Goal: Transaction & Acquisition: Purchase product/service

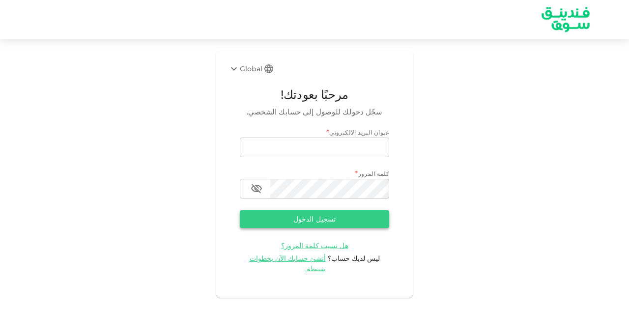
type input "[EMAIL_ADDRESS][DOMAIN_NAME]"
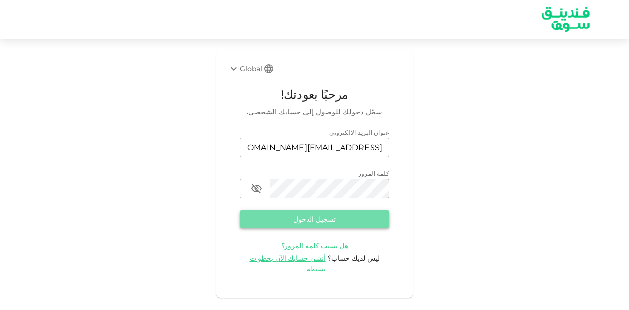
click at [328, 217] on button "تسجيل الدخول" at bounding box center [314, 219] width 149 height 18
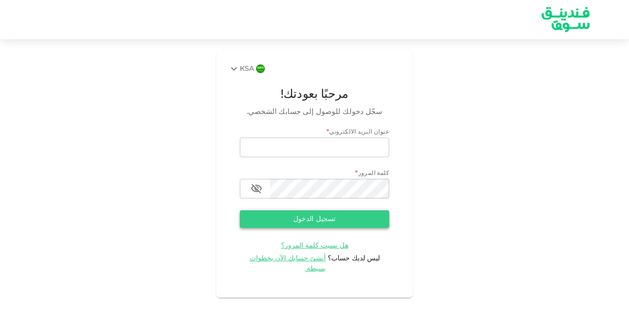
type input "[EMAIL_ADDRESS][DOMAIN_NAME]"
click at [298, 217] on button "تسجيل الدخول" at bounding box center [314, 219] width 149 height 18
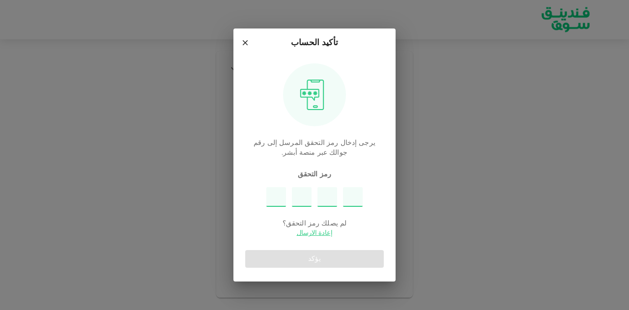
click at [282, 194] on input "Please enter OTP character 1" at bounding box center [276, 197] width 20 height 20
type input "2"
type input "4"
type input "9"
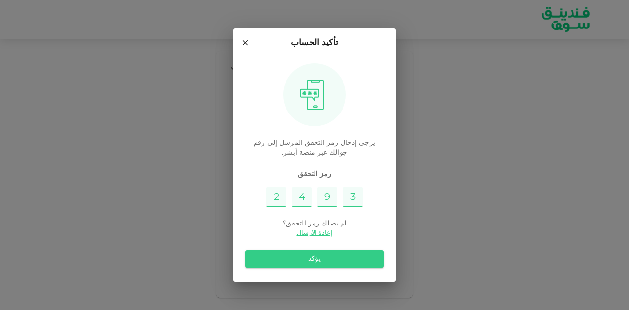
type input "3"
click at [352, 254] on button "يؤكد" at bounding box center [314, 259] width 139 height 18
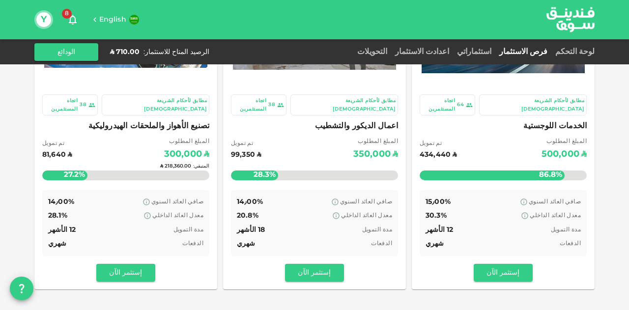
scroll to position [49, 0]
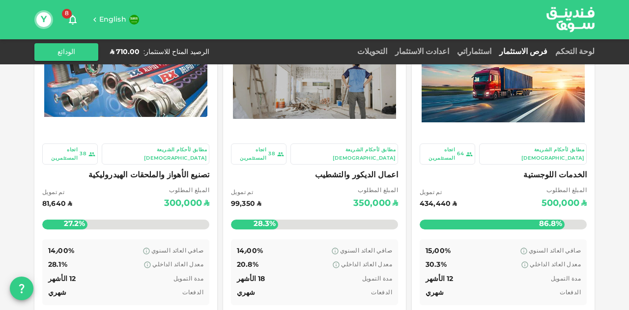
click at [575, 168] on span "الخدمات اللوجستية" at bounding box center [502, 175] width 167 height 14
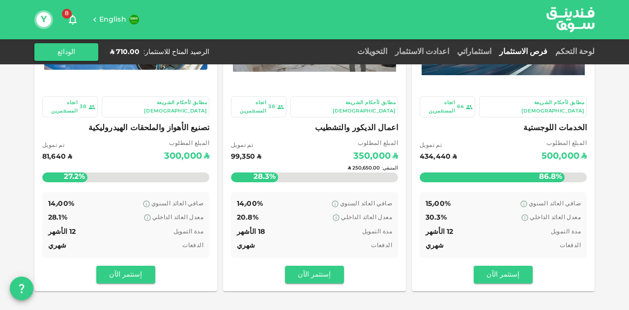
scroll to position [98, 0]
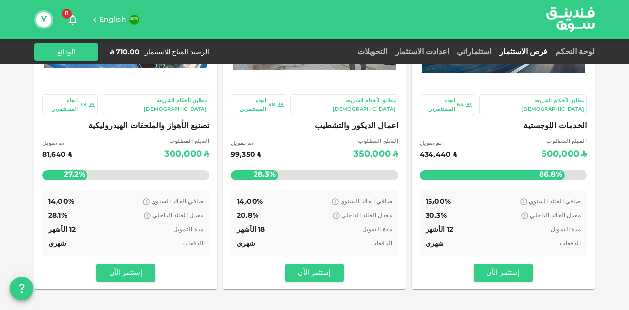
click at [318, 137] on div "المبلغ المطلوب ʢ 350,000 تم تمويل ʢ 99,350" at bounding box center [314, 149] width 167 height 25
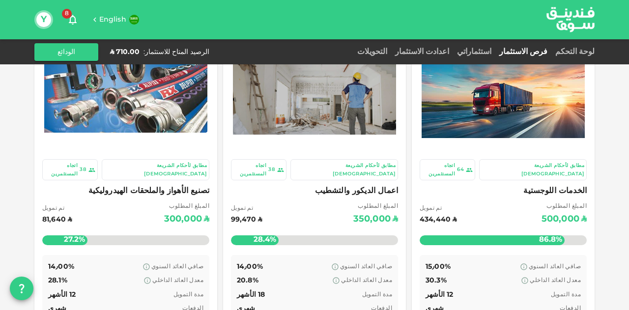
scroll to position [98, 0]
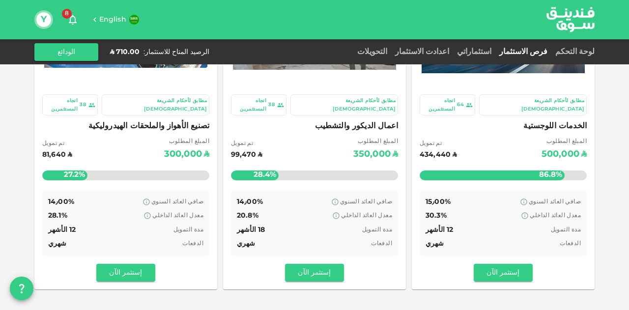
click at [145, 190] on div "صافي العائد السنوي 14٫00% معدل العائد الداخلي 28.1% مدة التمويل 12 الأشهر الدفع…" at bounding box center [125, 223] width 167 height 66
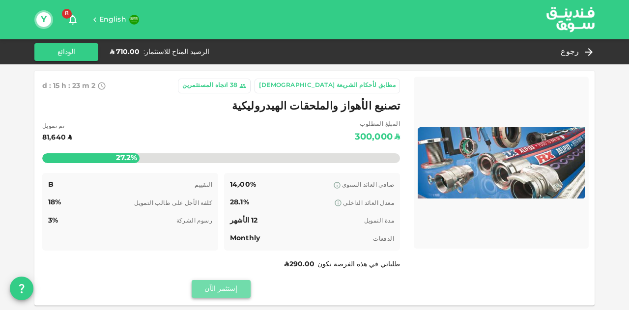
click at [205, 289] on button "إستثمر الآن" at bounding box center [221, 289] width 59 height 18
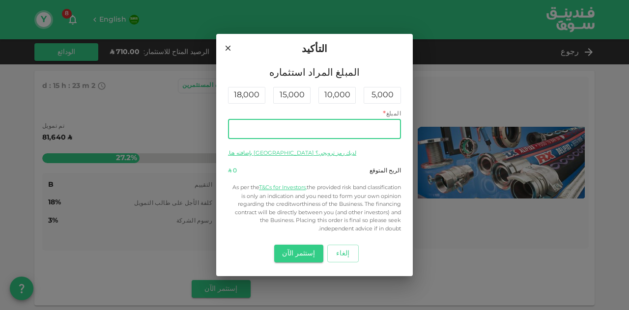
click at [265, 129] on input "المبلغ" at bounding box center [314, 129] width 173 height 20
type input "710"
click at [293, 251] on button "إستثمر الآن" at bounding box center [298, 254] width 49 height 18
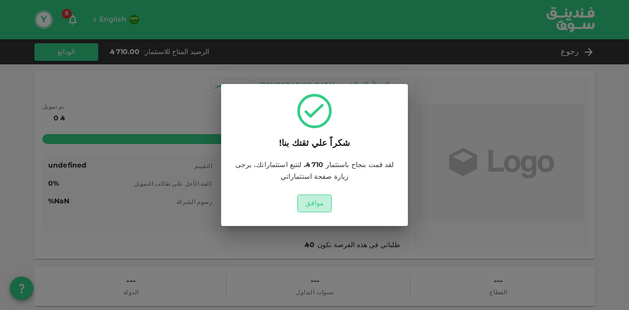
click at [318, 203] on button "موافق" at bounding box center [314, 203] width 35 height 18
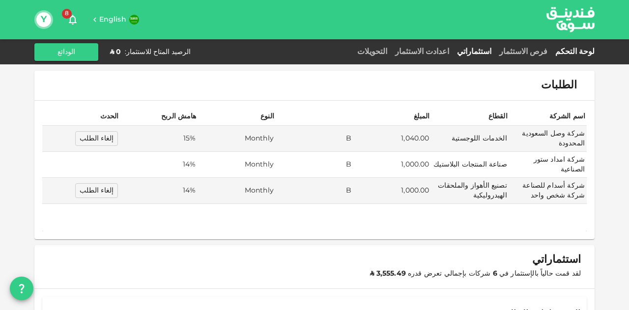
click at [587, 51] on link "لوحة التحكم" at bounding box center [572, 51] width 43 height 7
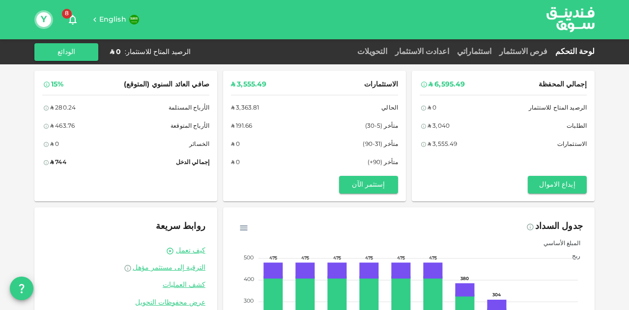
click at [566, 20] on img at bounding box center [570, 19] width 74 height 38
click at [551, 56] on div "فرص الاستثمار" at bounding box center [523, 52] width 56 height 12
click at [551, 53] on link "فرص الاستثمار" at bounding box center [523, 51] width 56 height 7
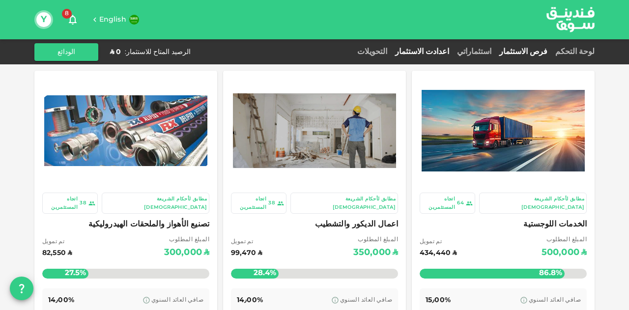
click at [445, 53] on link "اعدادت الاستثمار" at bounding box center [422, 51] width 62 height 7
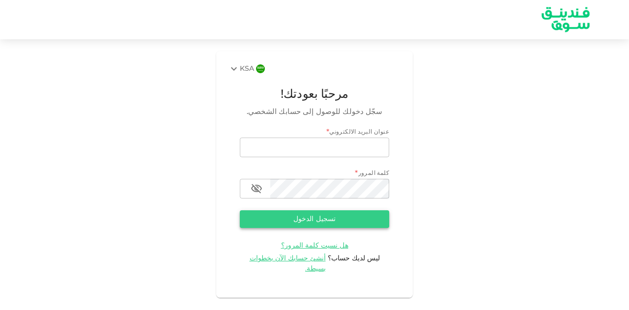
type input "yasirmes@gmail.com"
click at [343, 214] on button "تسجيل الدخول" at bounding box center [314, 219] width 149 height 18
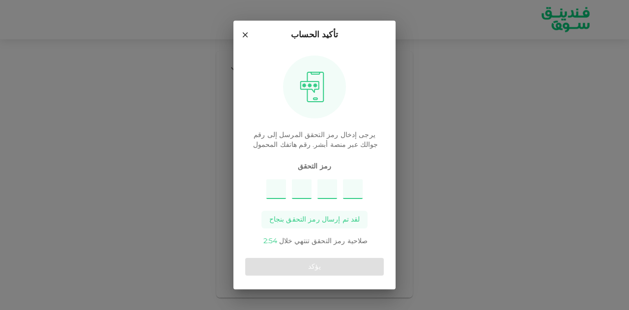
type input "6"
type input "1"
type input "2"
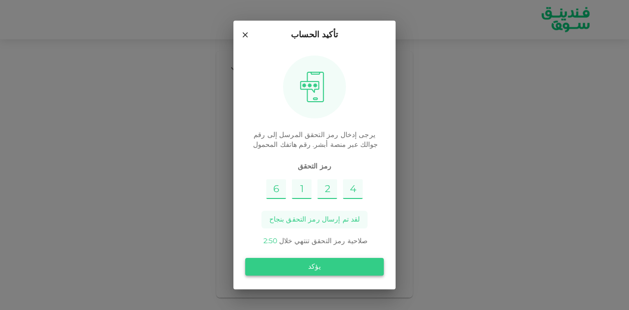
type input "4"
click at [320, 268] on button "يؤكد" at bounding box center [314, 267] width 139 height 18
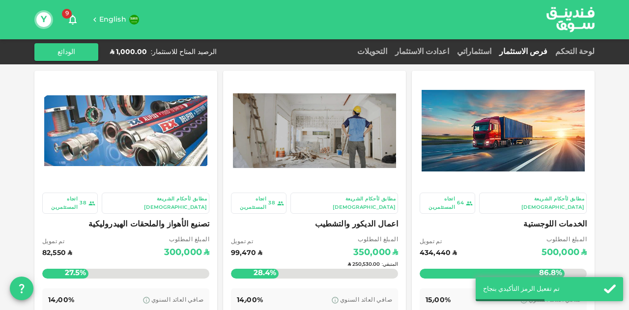
scroll to position [98, 0]
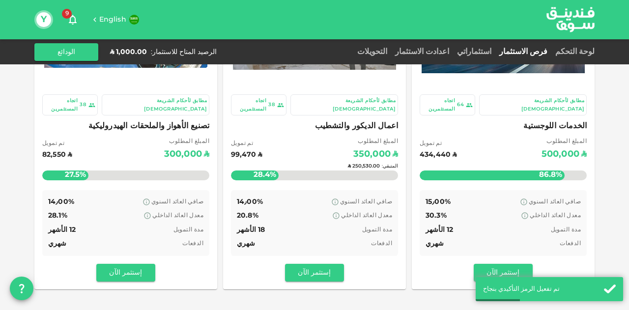
click at [347, 150] on div "المتبقي : ʢ 250,530.00" at bounding box center [314, 166] width 167 height 39
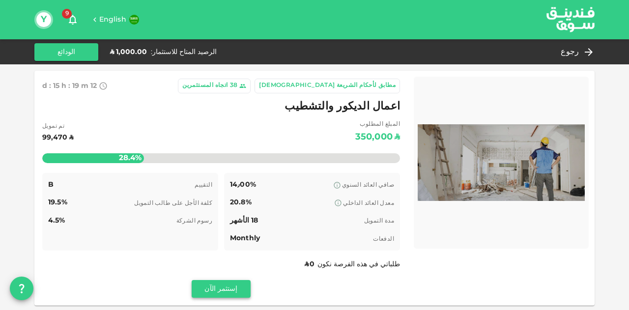
click at [222, 285] on button "إستثمر الآن" at bounding box center [221, 289] width 59 height 18
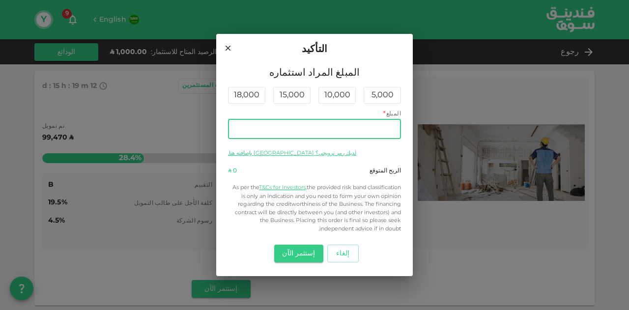
click at [275, 127] on input "المبلغ" at bounding box center [314, 129] width 173 height 20
type input "1,000"
click at [303, 251] on button "إستثمر الآن" at bounding box center [298, 254] width 49 height 18
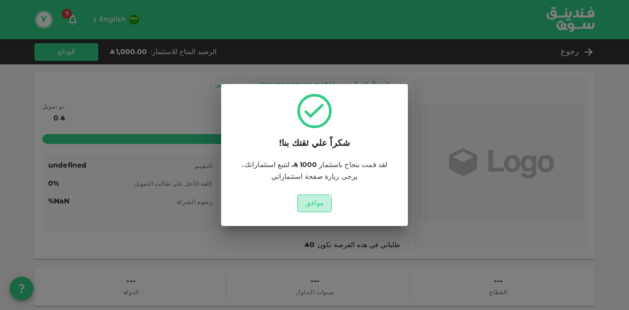
click at [311, 206] on button "موافق" at bounding box center [314, 203] width 35 height 18
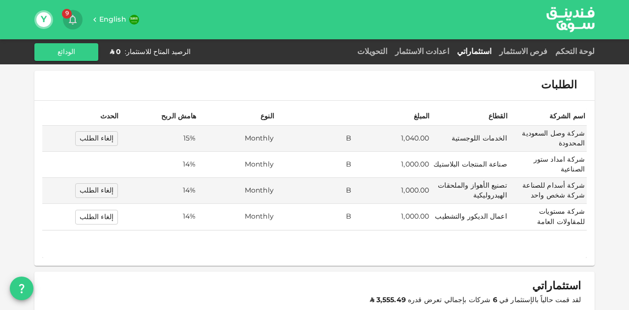
click at [73, 15] on icon "button" at bounding box center [73, 20] width 8 height 10
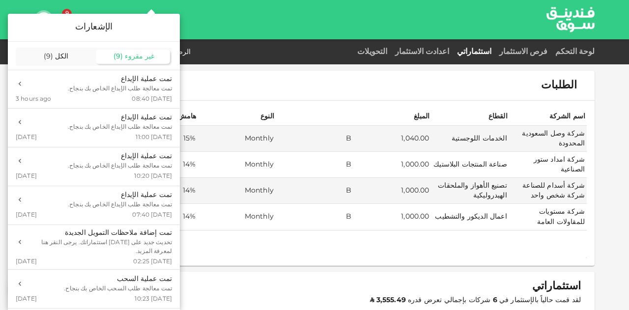
click at [417, 269] on div at bounding box center [314, 155] width 629 height 310
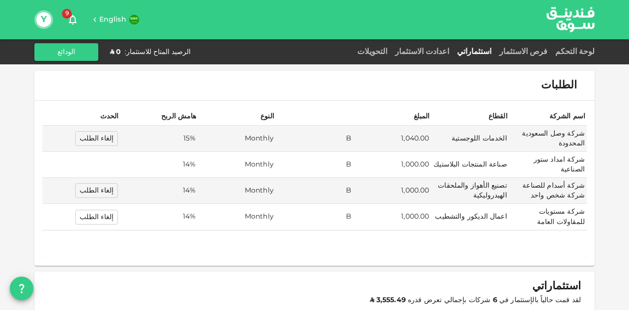
click at [426, 284] on div "الإشعارات غير مقروء ( 9 ) الكل ( 9 ) تمت عملية الإيداع تمت معالجة طلب الإيداع ا…" at bounding box center [314, 155] width 629 height 310
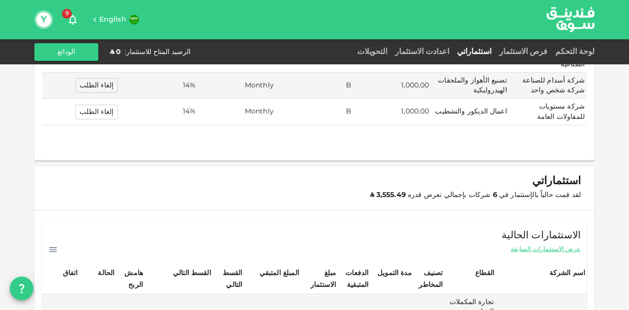
scroll to position [98, 0]
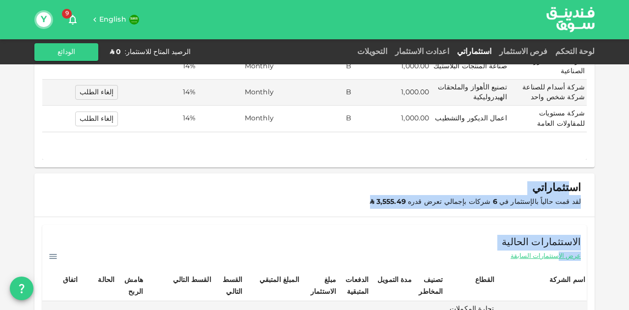
drag, startPoint x: 564, startPoint y: 233, endPoint x: 579, endPoint y: 158, distance: 77.1
click at [567, 225] on div "الاستثمارات الحالية عرض الاستثمارات السابقة" at bounding box center [314, 243] width 544 height 37
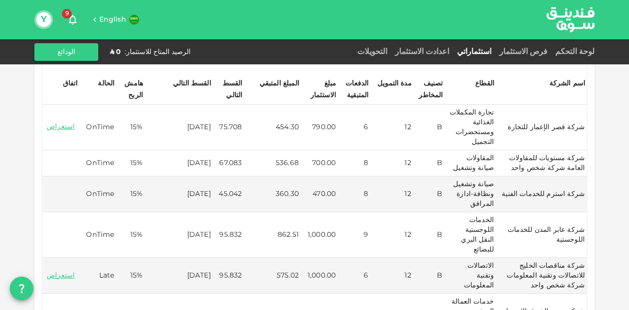
scroll to position [344, 0]
